Goal: Information Seeking & Learning: Compare options

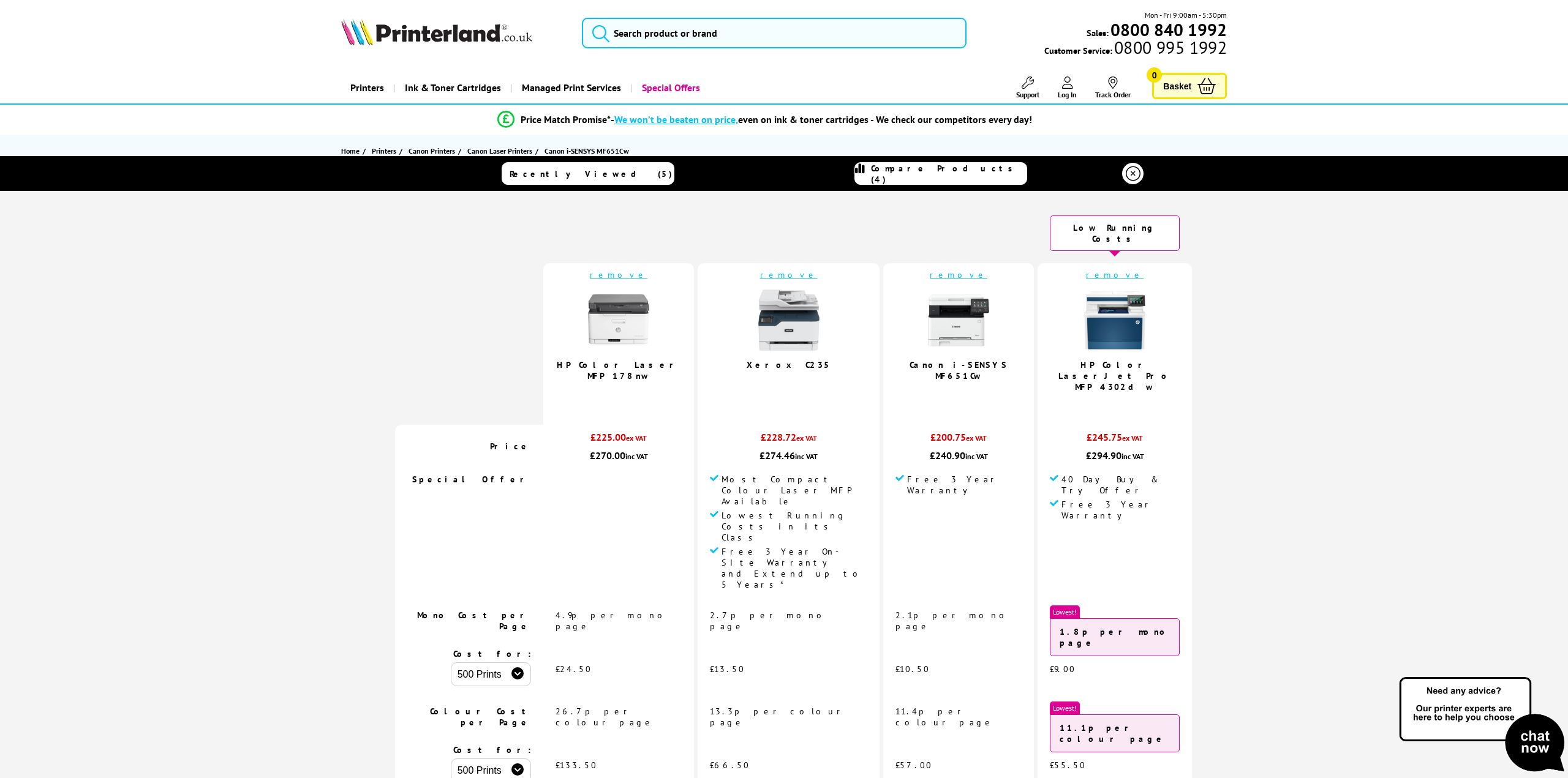
click at [647, 270] on link "remove" at bounding box center [618, 275] width 57 height 11
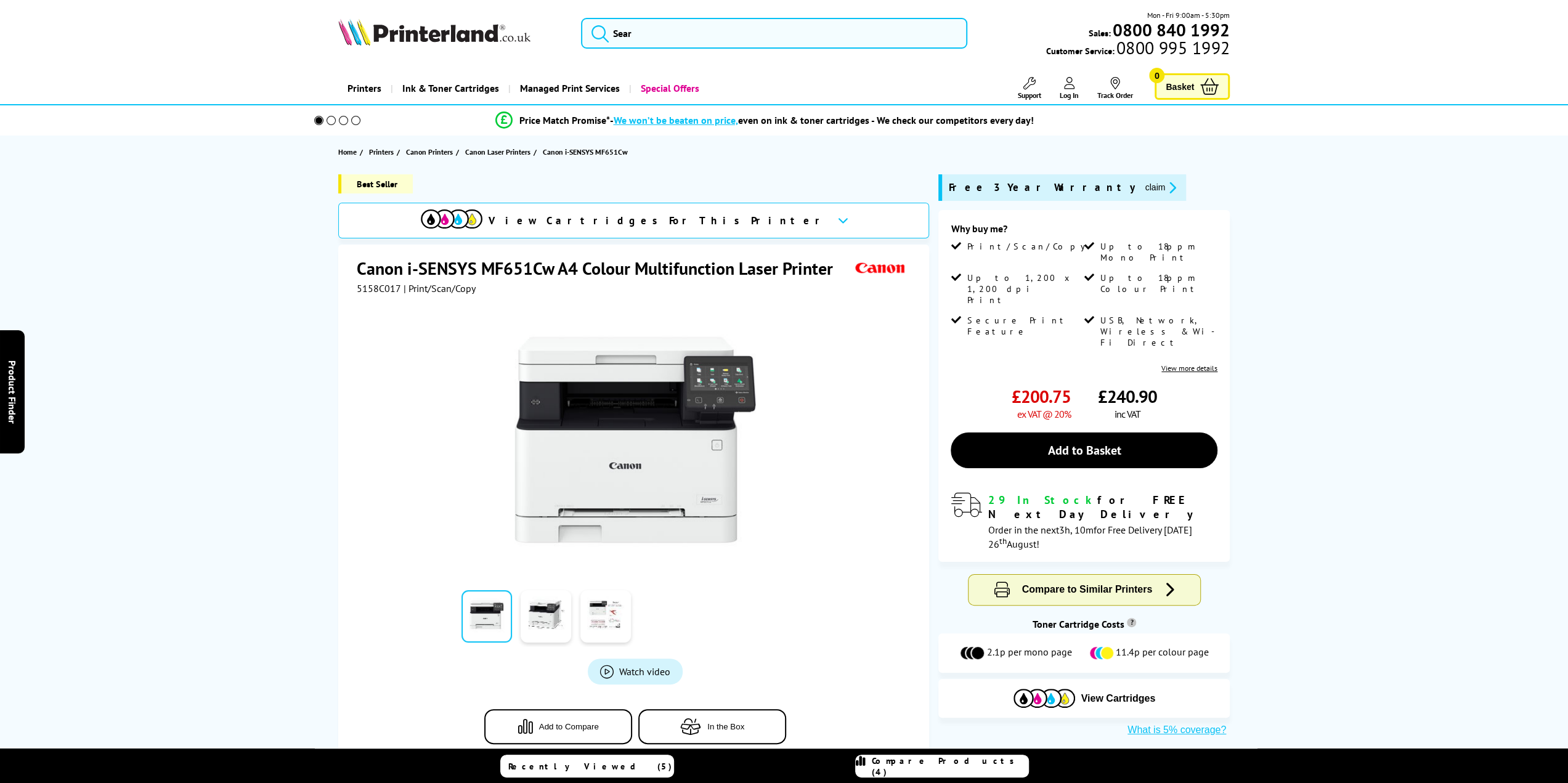
click at [956, 767] on span "Compare Products (4)" at bounding box center [950, 767] width 157 height 22
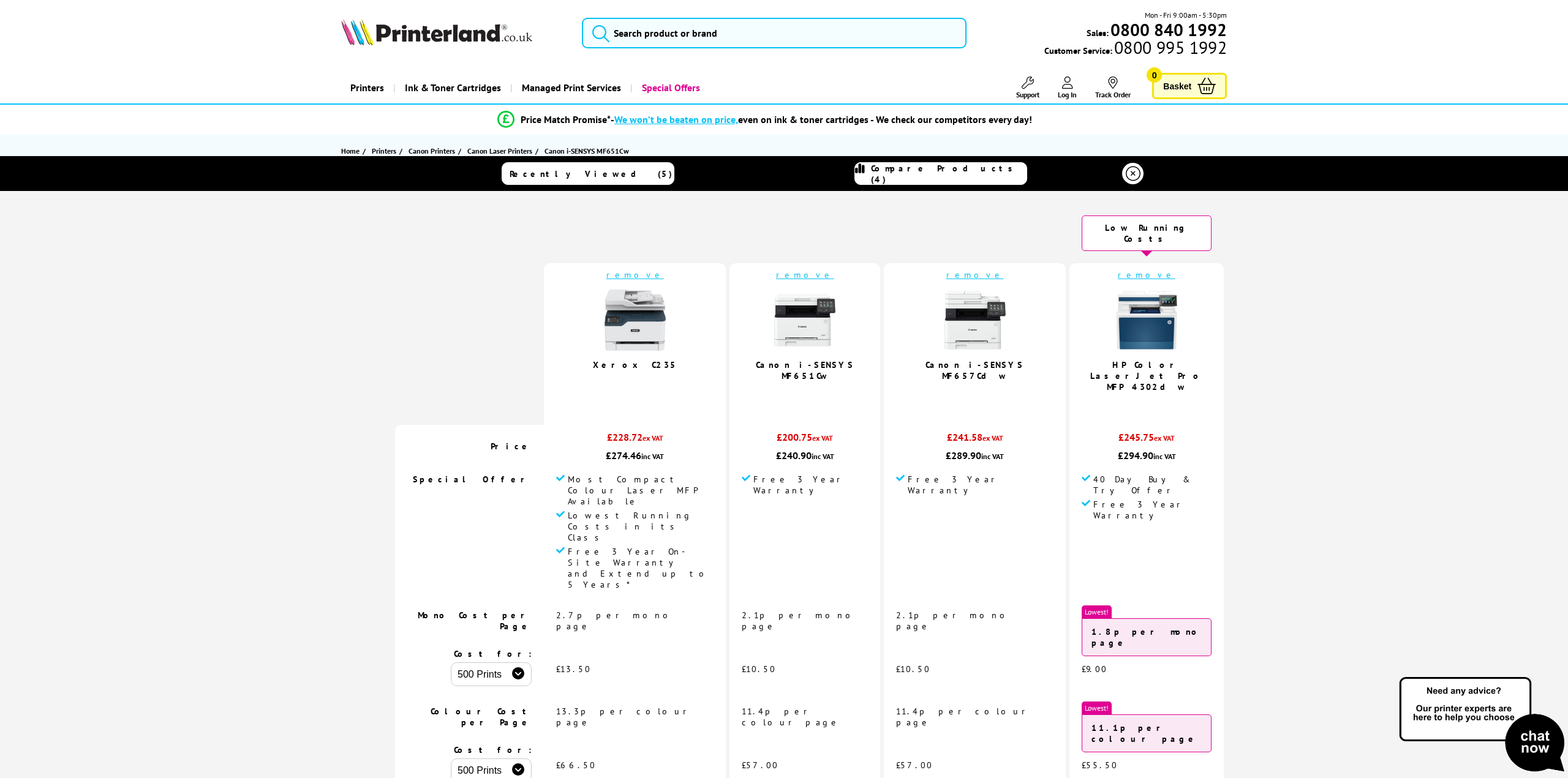
click at [781, 270] on link "remove" at bounding box center [805, 275] width 57 height 11
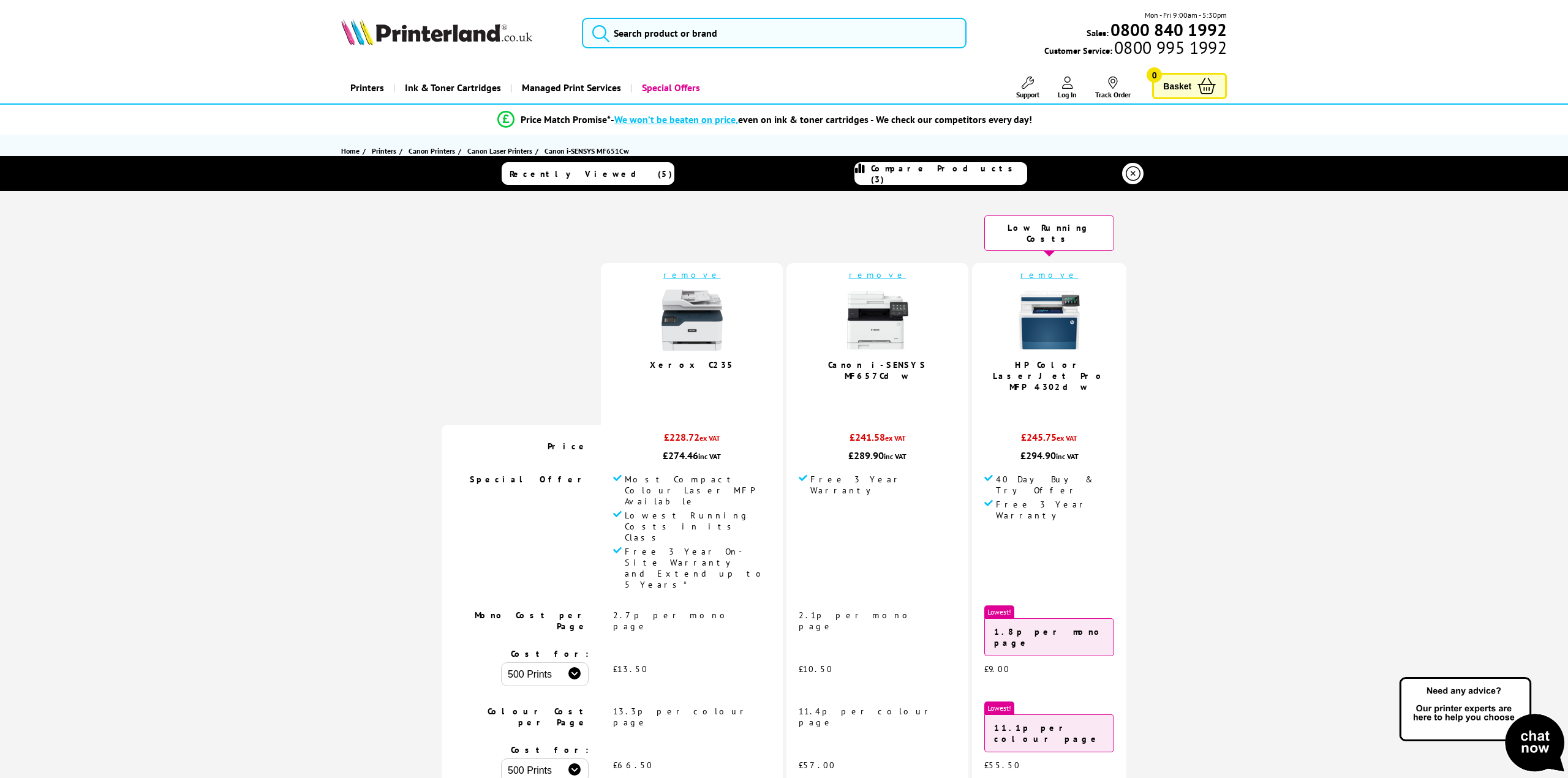
click at [851, 270] on link "remove" at bounding box center [878, 275] width 57 height 11
